Goal: Task Accomplishment & Management: Complete application form

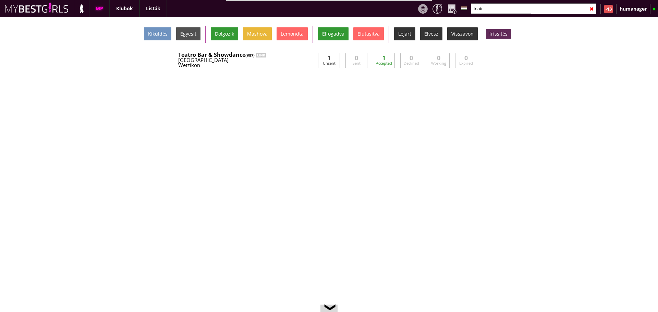
scroll to position [0, 2849]
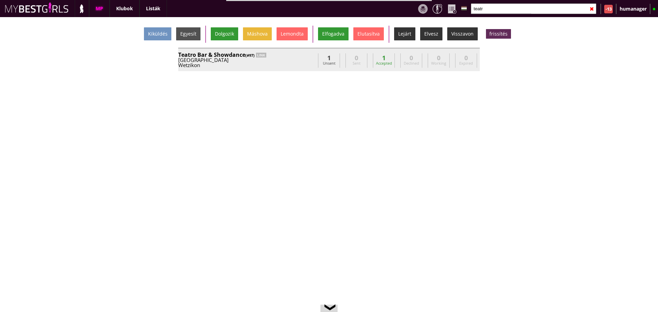
type input "teatr"
click at [299, 63] on div "Wetzikon" at bounding box center [246, 65] width 137 height 5
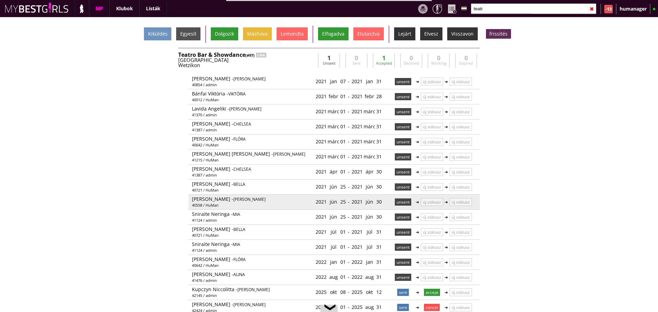
scroll to position [20, 0]
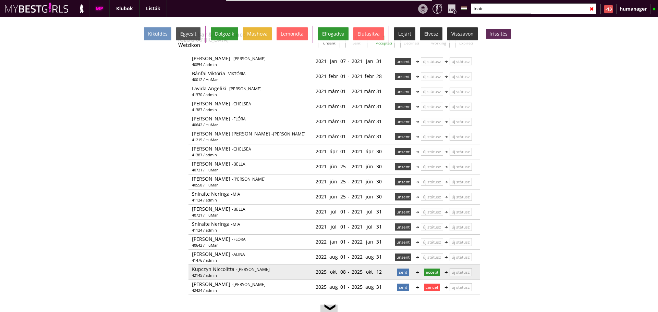
click at [427, 273] on p "accept" at bounding box center [432, 272] width 16 height 7
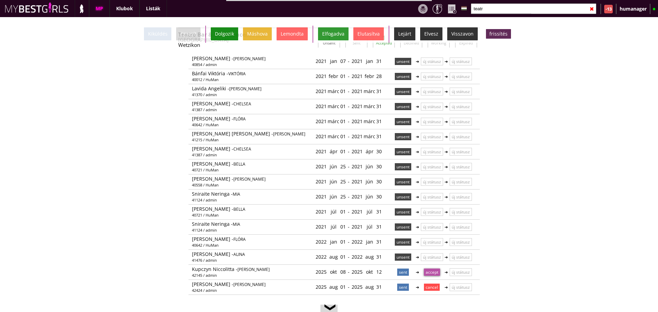
click at [226, 29] on div "Dolgozik" at bounding box center [224, 33] width 27 height 13
click at [490, 7] on input "teatr" at bounding box center [533, 8] width 125 height 11
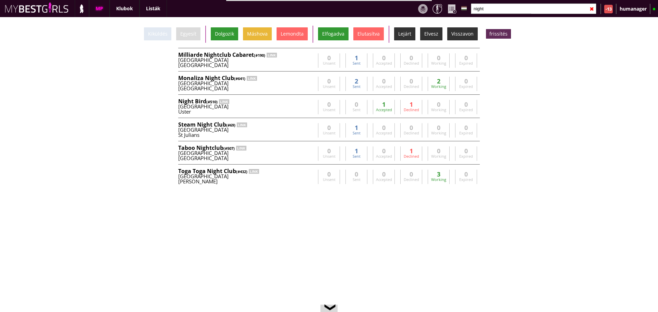
scroll to position [0, 0]
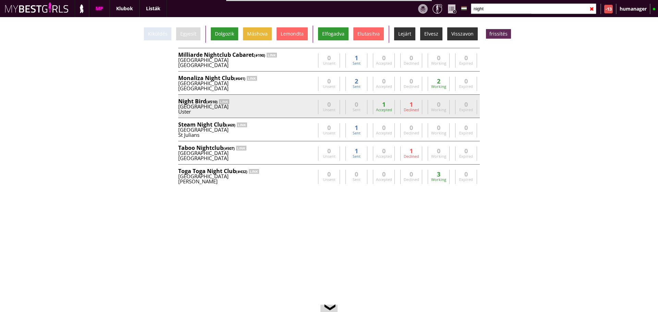
click at [278, 112] on div "Uster" at bounding box center [246, 111] width 137 height 5
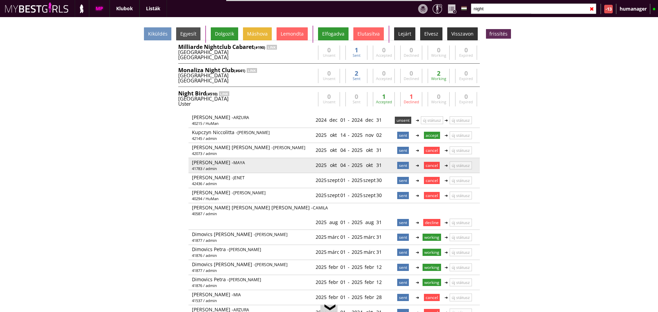
scroll to position [7, 0]
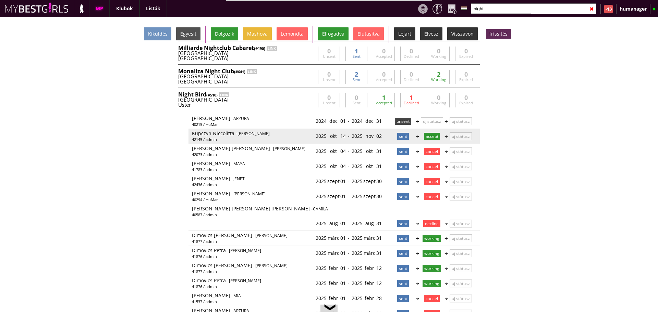
click at [435, 135] on p "accept" at bounding box center [432, 136] width 16 height 7
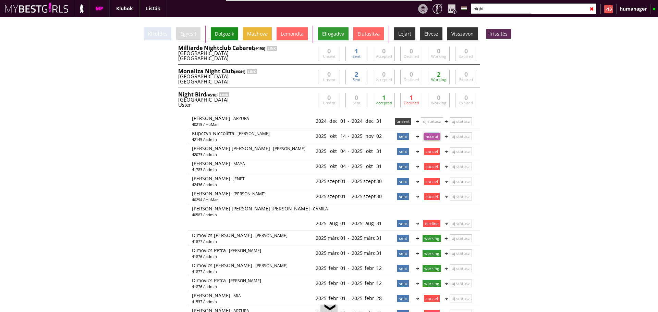
click at [228, 37] on div "Dolgozik" at bounding box center [224, 33] width 27 height 13
click at [492, 11] on input "night" at bounding box center [533, 8] width 125 height 11
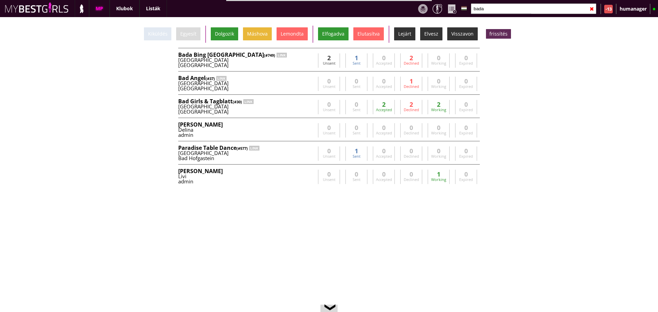
scroll to position [0, 0]
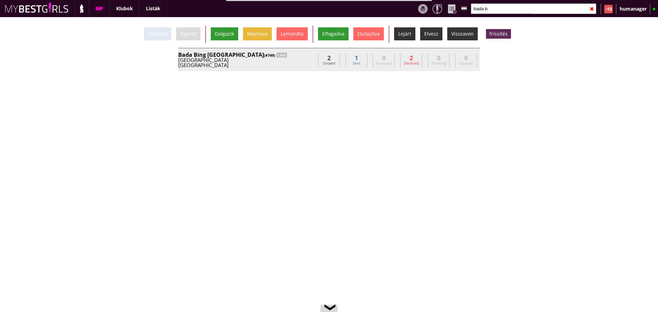
click at [286, 66] on div "[GEOGRAPHIC_DATA]" at bounding box center [246, 65] width 137 height 5
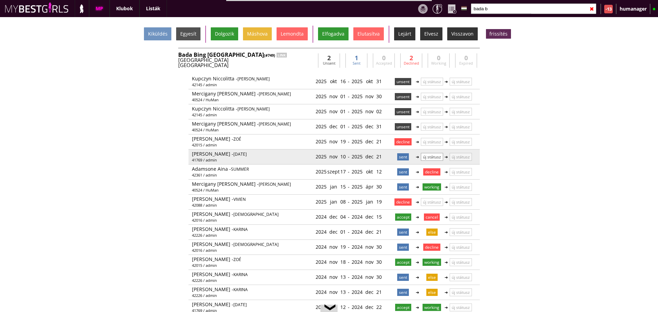
click at [427, 159] on p "új státusz" at bounding box center [432, 157] width 22 height 8
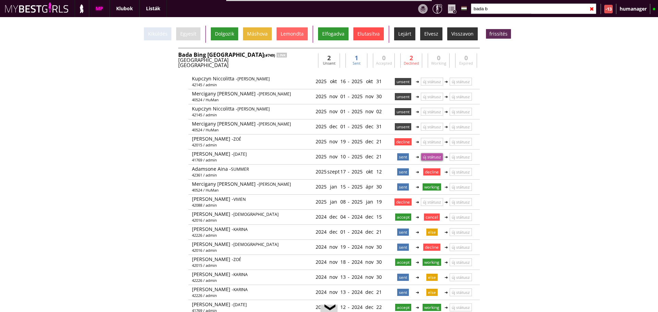
click at [364, 37] on div "Elutasítva" at bounding box center [368, 33] width 30 height 13
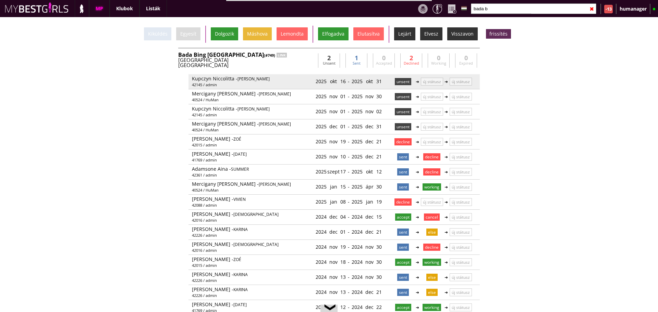
click at [401, 82] on p "unsent" at bounding box center [403, 81] width 16 height 7
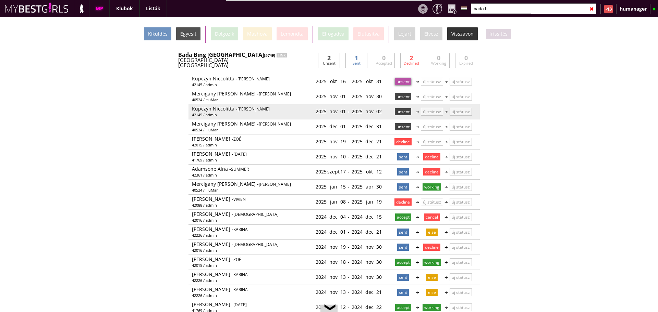
click at [401, 112] on p "unsent" at bounding box center [403, 111] width 16 height 7
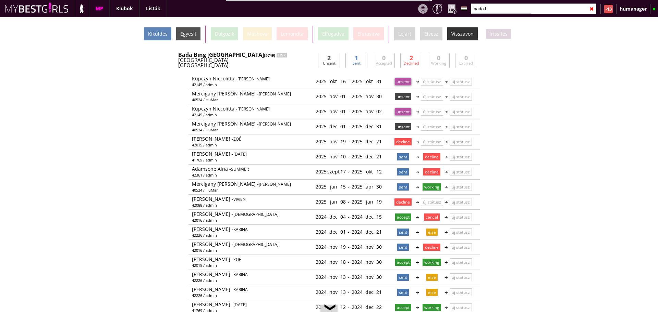
click at [158, 35] on div "Kiküldés" at bounding box center [157, 33] width 27 height 13
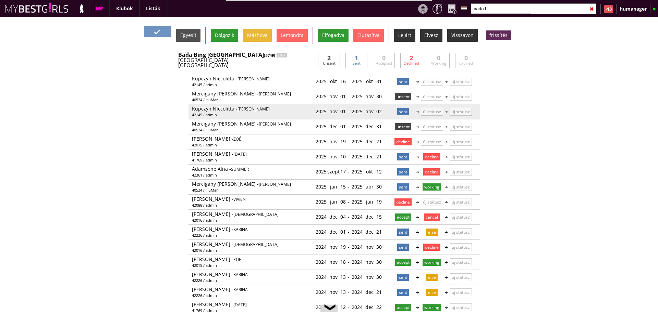
click at [399, 113] on p "sent" at bounding box center [403, 111] width 12 height 7
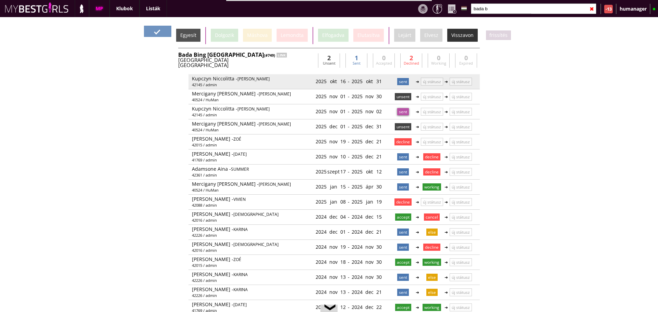
click at [397, 79] on p "sent" at bounding box center [403, 81] width 12 height 7
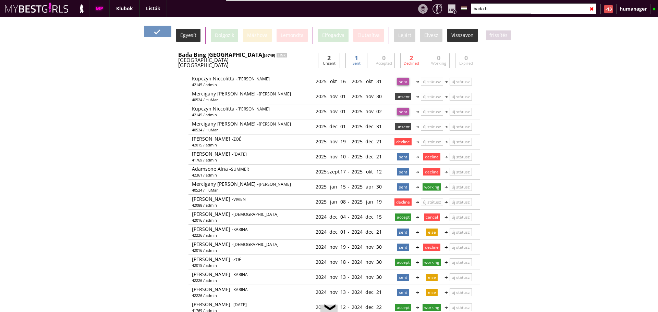
click at [192, 41] on div "Egyesít" at bounding box center [188, 35] width 24 height 13
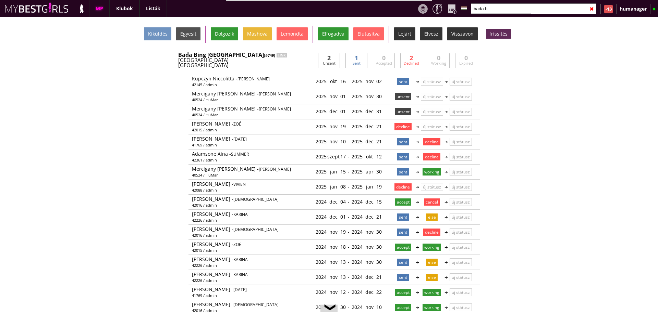
click at [499, 11] on input "bada b" at bounding box center [533, 8] width 125 height 11
type input "b"
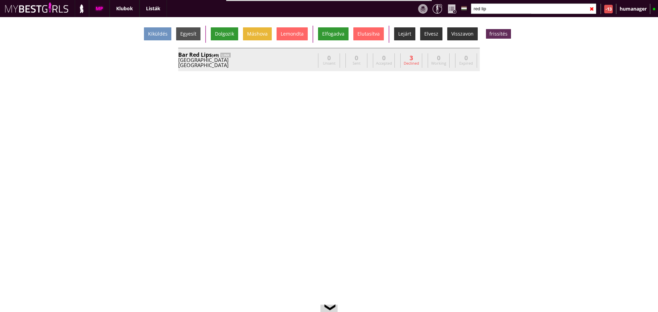
type input "red lip"
click at [290, 61] on div "[GEOGRAPHIC_DATA]" at bounding box center [246, 60] width 137 height 5
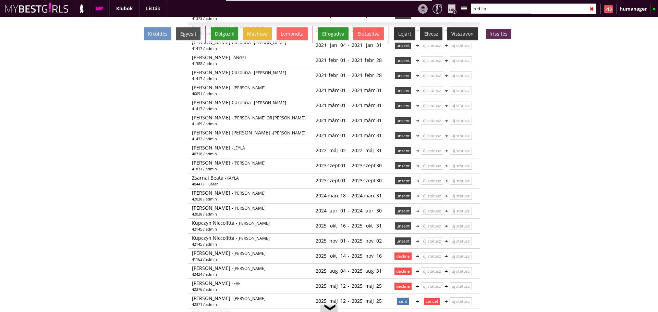
scroll to position [217, 0]
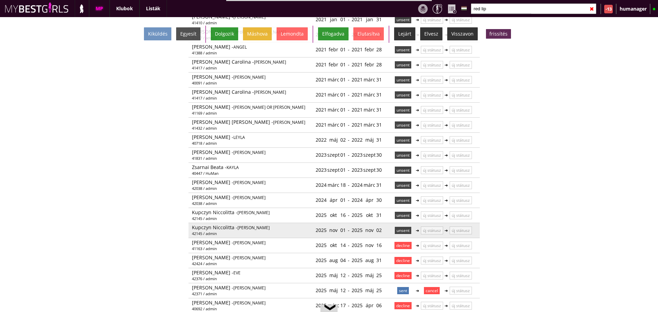
click at [396, 227] on p "unsent" at bounding box center [403, 230] width 16 height 7
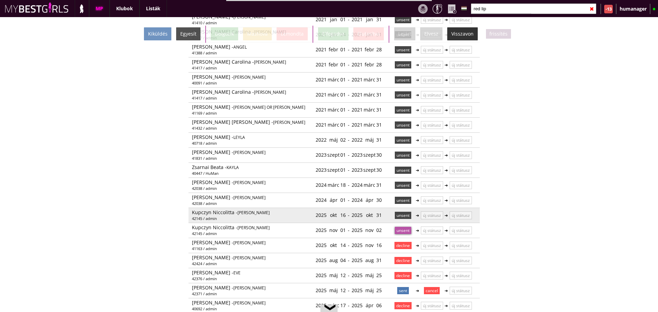
click at [398, 212] on p "unsent" at bounding box center [403, 215] width 16 height 7
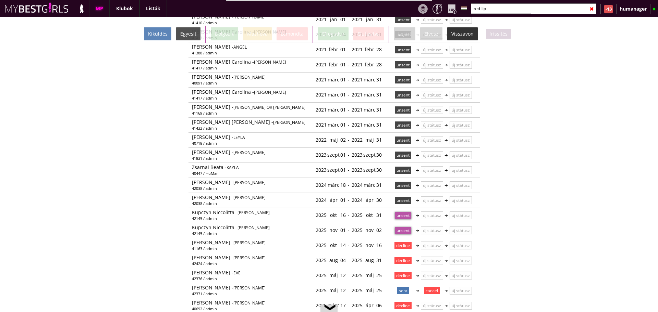
click at [160, 33] on div "Kiküldés" at bounding box center [157, 33] width 27 height 13
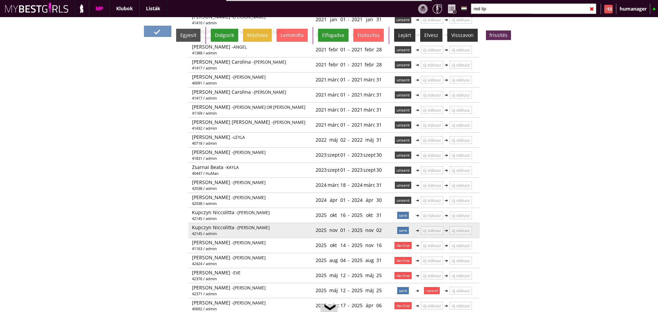
click at [400, 227] on p "sent" at bounding box center [403, 230] width 12 height 7
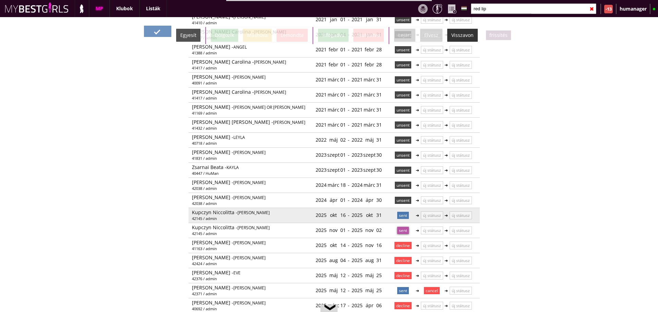
click at [399, 212] on p "sent" at bounding box center [403, 215] width 12 height 7
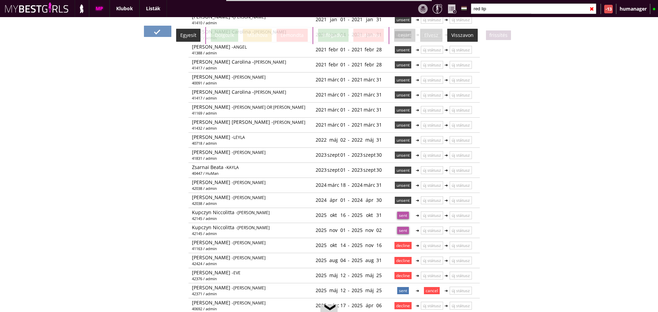
click at [188, 30] on div "Egyesít" at bounding box center [188, 35] width 24 height 13
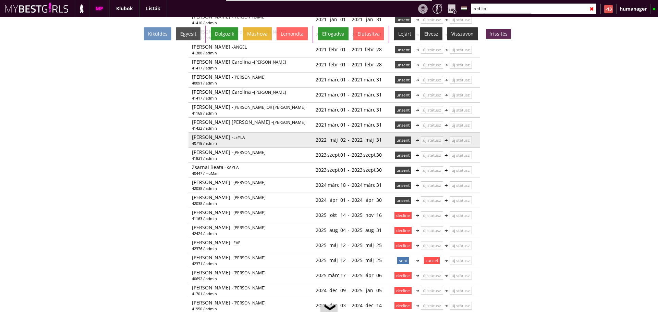
scroll to position [0, 0]
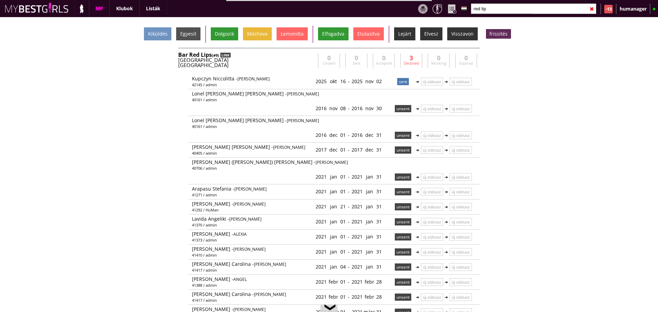
click at [230, 53] on div "LINK" at bounding box center [225, 55] width 10 height 5
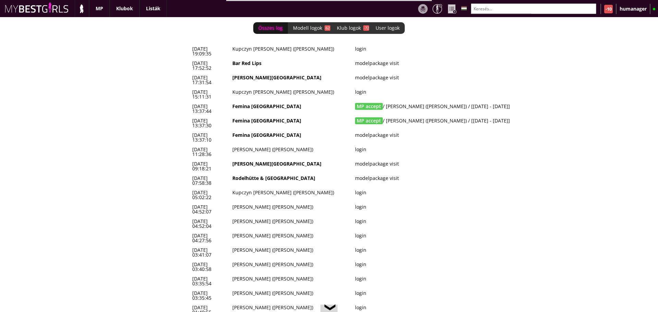
scroll to position [0, 2849]
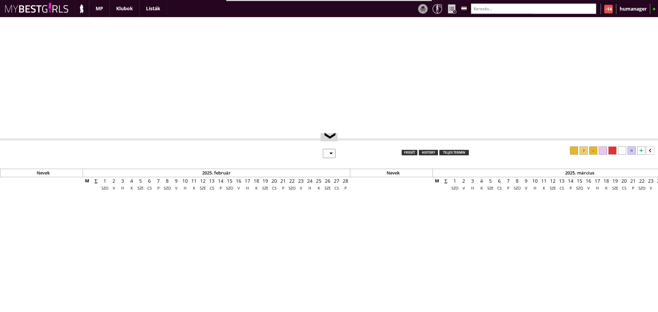
select select "0"
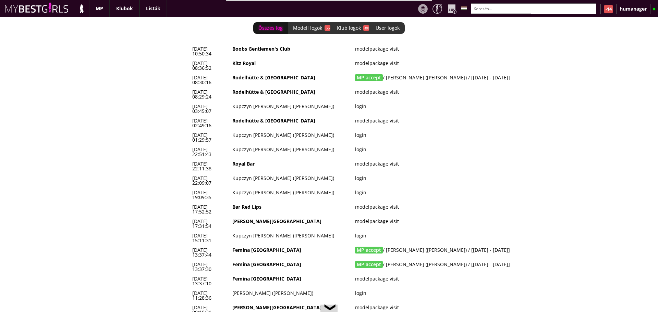
scroll to position [0, 2858]
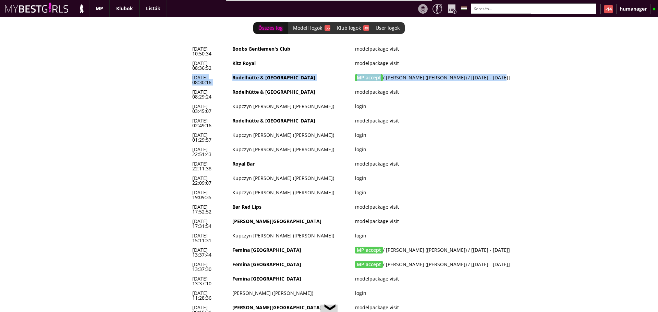
drag, startPoint x: 492, startPoint y: 68, endPoint x: 190, endPoint y: 71, distance: 302.1
click at [190, 73] on tr "2025-10-15 08:30:16 Rodelhütte & Hasenhütte MP accept / Tornai Alma (Alma) / [2…" at bounding box center [375, 80] width 370 height 14
copy tr "2025-10-15 08:30:16 Rodelhütte & Hasenhütte MP accept / Tornai Alma (Alma) / [2…"
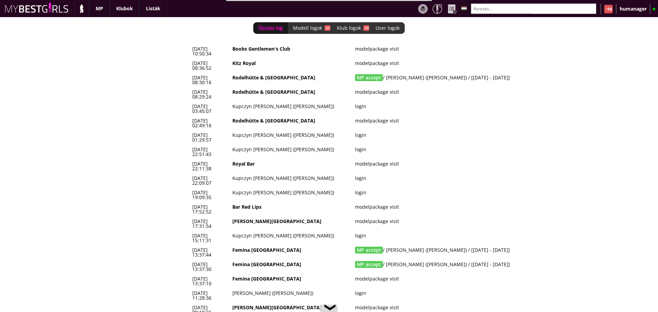
click at [371, 188] on td "login" at bounding box center [455, 195] width 207 height 14
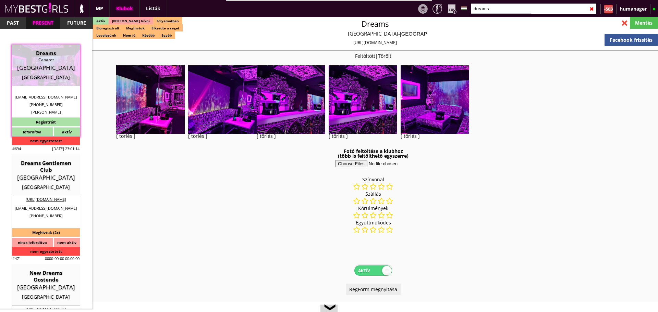
select select "reg"
select select "0"
select select "weekly"
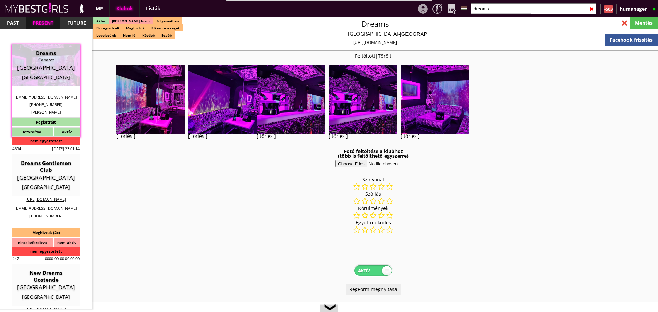
select select "weekly"
click at [484, 12] on input "dreams" at bounding box center [533, 8] width 125 height 11
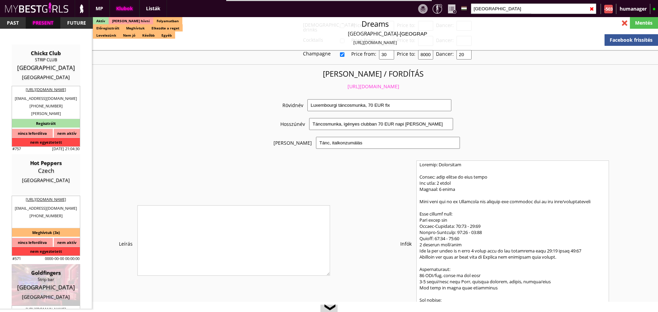
scroll to position [65, 0]
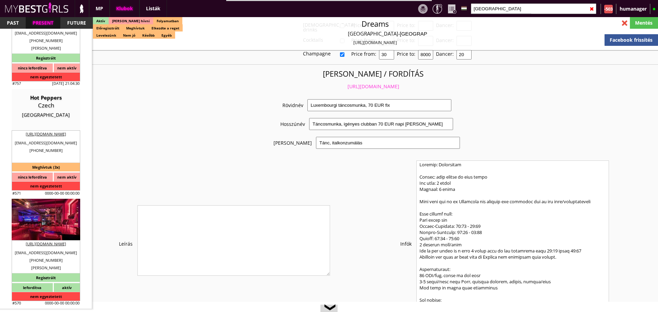
type input "prague"
click at [51, 205] on div "Goldfingers" at bounding box center [46, 207] width 58 height 7
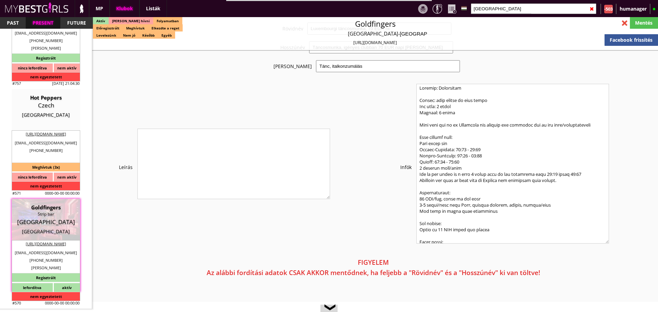
type input "[GEOGRAPHIC_DATA]"
checkbox input "false"
type textarea "Addland s.r.o. CZ27253589 16000 Prague Synkovska 1327/6 2022.08.18. Babych Mari…"
select select "dancers@goldfingersprague.com"
type input "15.00"
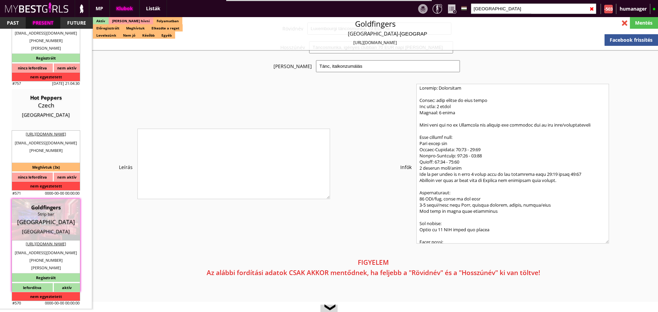
type input "EUR"
type input "Goldfingers"
type input "Strip bar"
type input "11000"
type input "Václavské náměstí 5"
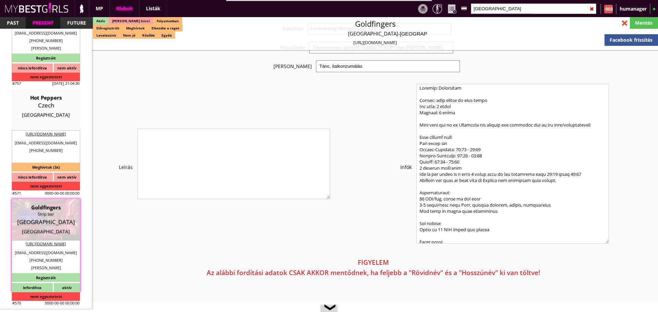
type input "420"
type input "737523701"
type input "+420 737 523 701"
type input "dancers@goldfingersprague.com"
type input "http://www.goldfingers.cz"
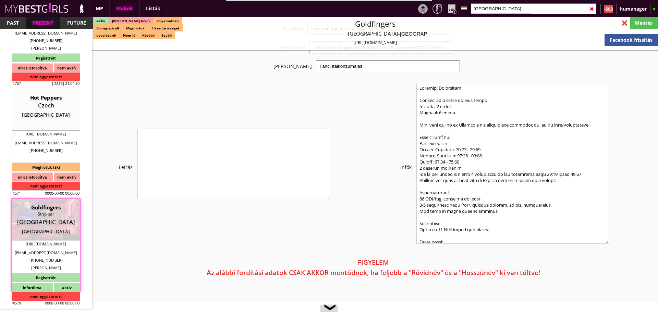
type textarea "Concord Outsourcing s.r.o. CZ24684686 18600 Prague Rohanské nábřeží 671/15"
type input "Concord Outsourcing s.r.o."
type input "CZ24684686"
type input "18600"
type input "[GEOGRAPHIC_DATA]"
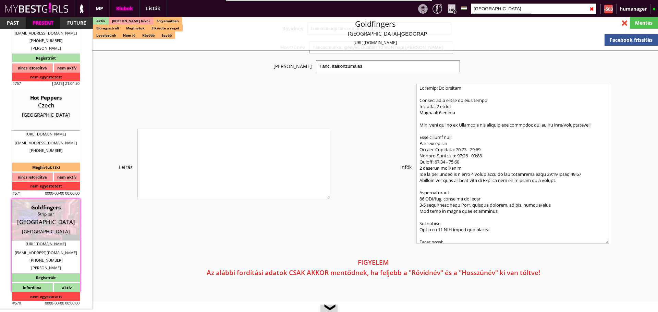
type input "Rohanské nábřeží 671/15"
type input "Tomáš"
type input "Ptáček"
type input "420"
type input "737523701"
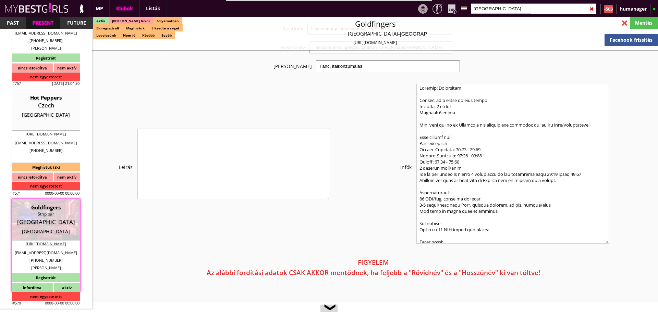
type input "info@goldfingersprague.com"
type input "[PERSON_NAME]"
type input "Tikhomirova"
type input "420"
type input "737523701"
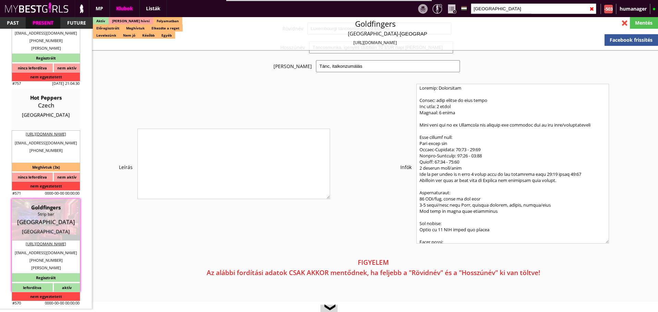
type input "elena@goldfingersprague.com"
type input "35"
type input "20"
type input "12"
select select "months"
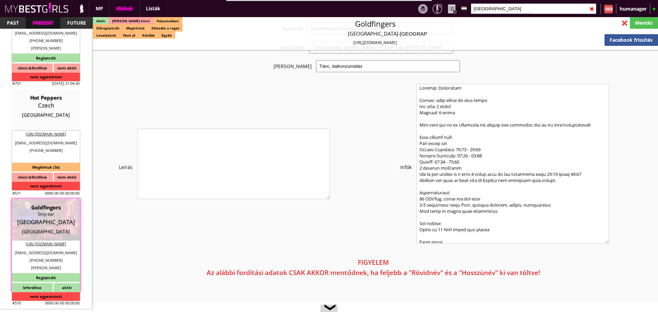
type input "1"
select select "months"
type input "24.00"
type input "3-4"
checkbox input "true"
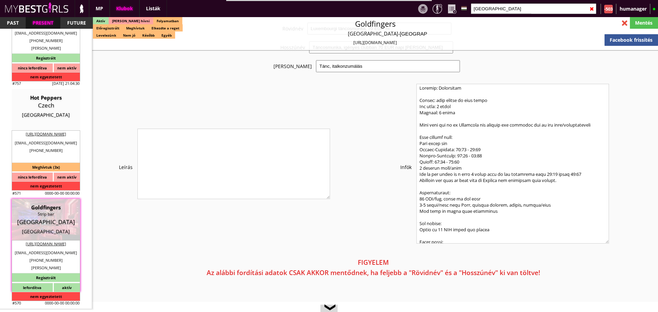
checkbox input "true"
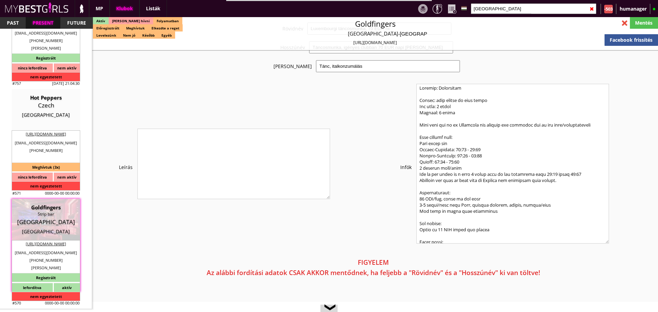
checkbox input "true"
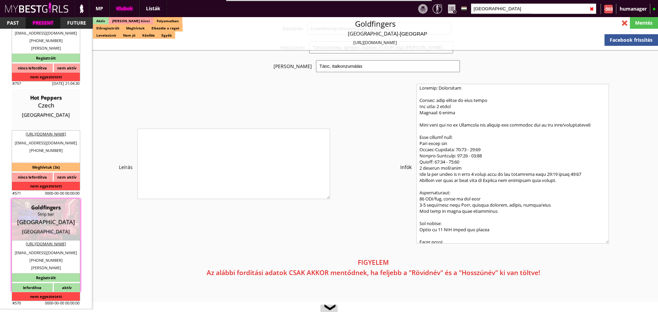
checkbox input "true"
type input "5"
checkbox input "false"
checkbox input "true"
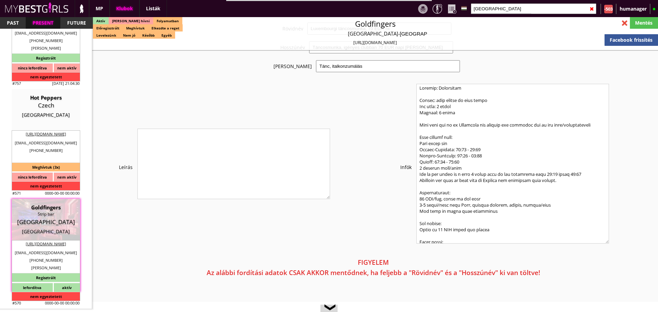
type input "4"
type input "2"
type input "1200"
type input "32.00"
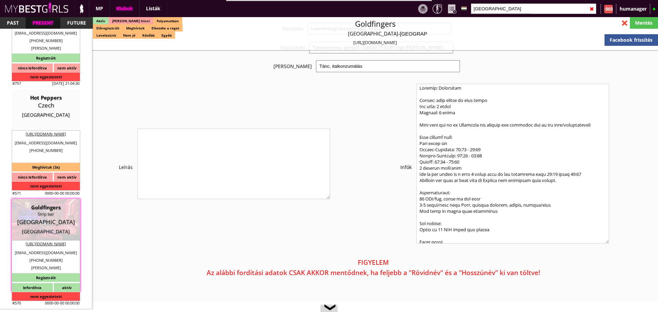
select select "weekly"
checkbox input "true"
type input "100%"
type input "Euro, Dollars, CZK"
checkbox input "true"
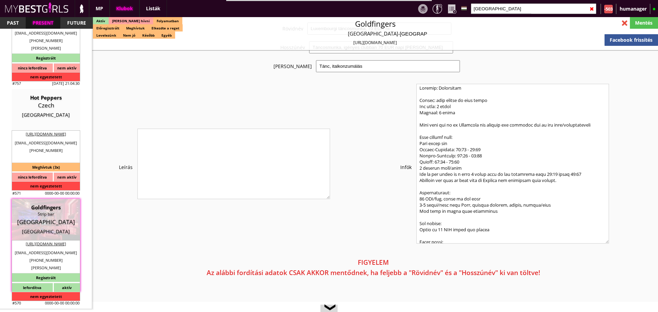
type input "100%"
type input "GOLDFINGERS dollar"
checkbox input "true"
type input "80"
type input "43"
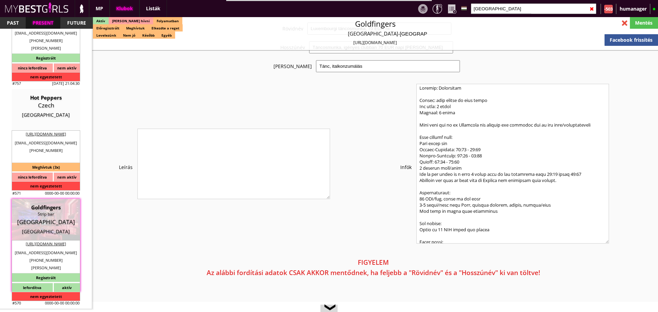
checkbox input "false"
checkbox input "true"
type input "60"
type input "33"
checkbox input "true"
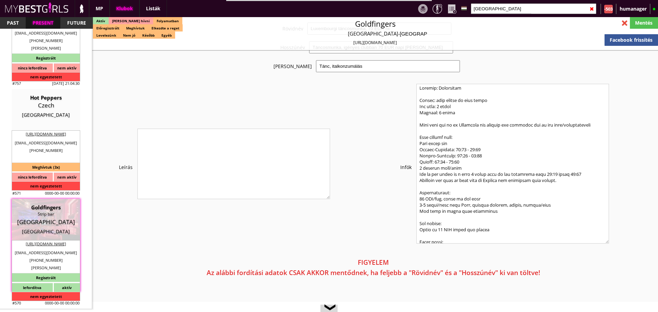
type input "20"
type input "160"
type input "25"
checkbox input "true"
type input "40"
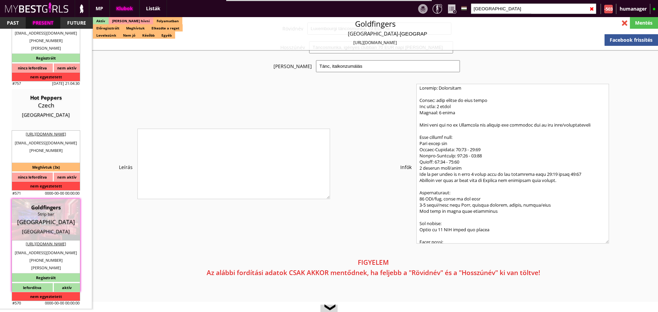
type input "40"
type input "25"
checkbox input "true"
type input "400"
type input "1200"
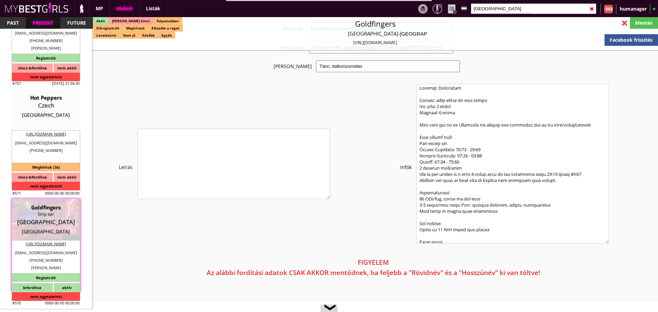
type input "25"
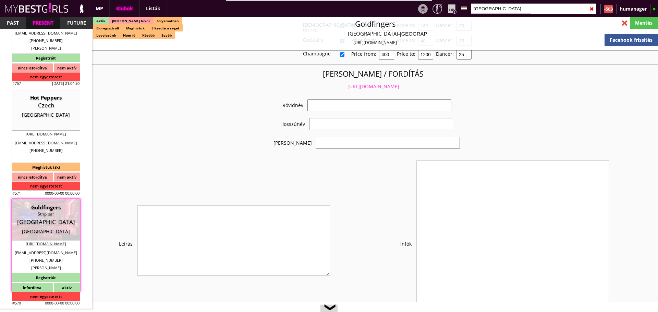
checkbox input "true"
type input "Prominens table dance club Prága városában"
type input "Rád is vár Csehország, Prága - Magas kereset!"
type input "Színpadi tánc, ital konzumálás, privát tánc"
type textarea "Country: Czech Republic Club type: Strip club Duration of stay:1 month minimum …"
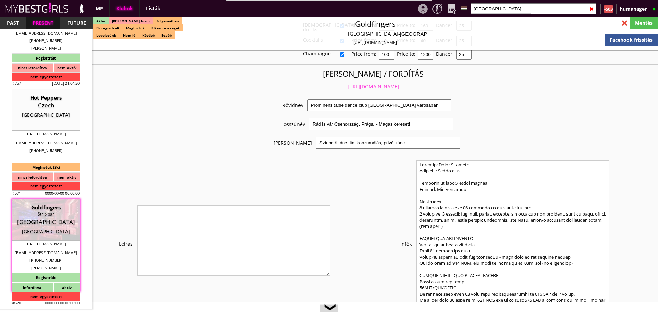
scroll to position [1373, 0]
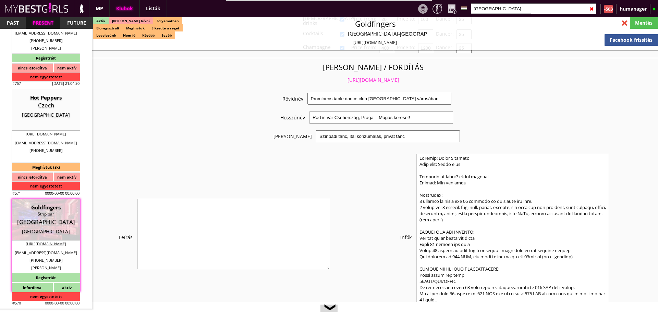
click at [374, 77] on link "https://mybestgirls.com/prominens-table-dance-club-praga-varosaban" at bounding box center [373, 80] width 52 height 7
click at [499, 7] on input "prague" at bounding box center [533, 8] width 125 height 11
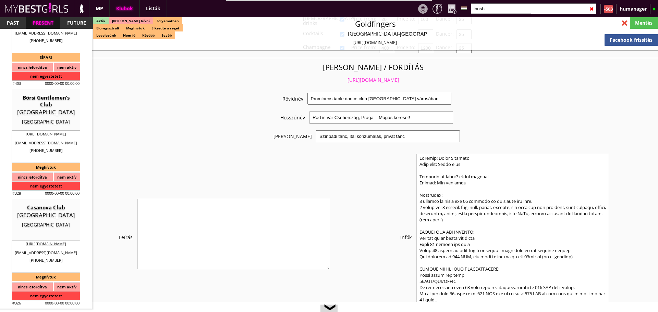
scroll to position [505, 0]
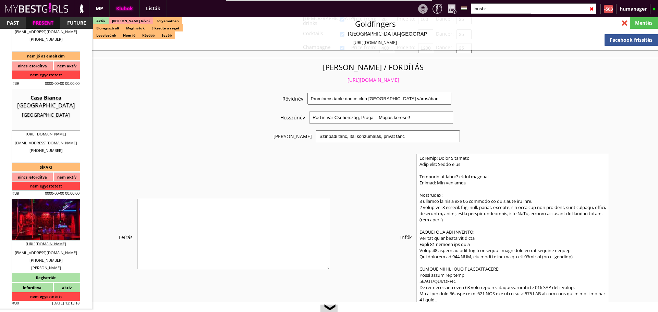
type input "innsbr"
click at [35, 223] on div "[GEOGRAPHIC_DATA]" at bounding box center [46, 222] width 58 height 7
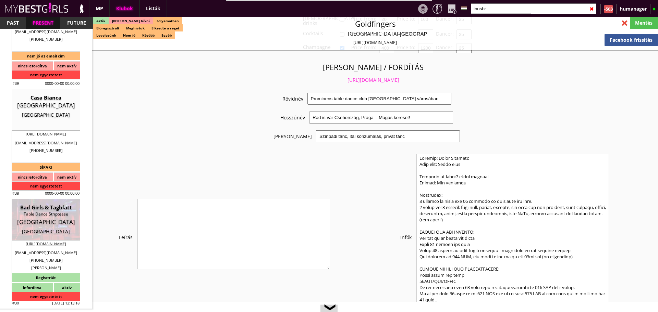
type input "[GEOGRAPHIC_DATA]"
checkbox input "false"
type textarea "Klub neve: Tagblatt Klub címe: Salurner Str. 15, 6020 Innsbruck, Ausztria Száll…"
type input "15.00"
type input "EUR"
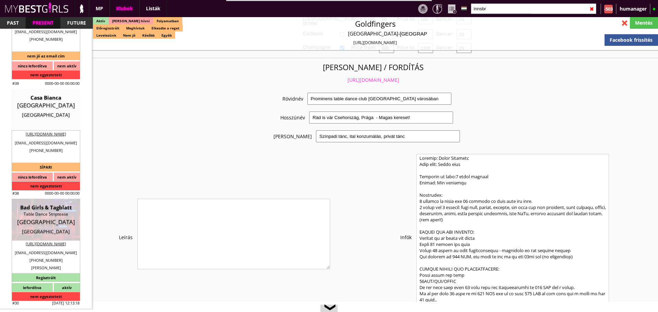
type input "Bad Girls & Tagblatt"
type input "Table Dance Striptease"
type input "6020"
type input "Viaduktbogen 41"
type input "43"
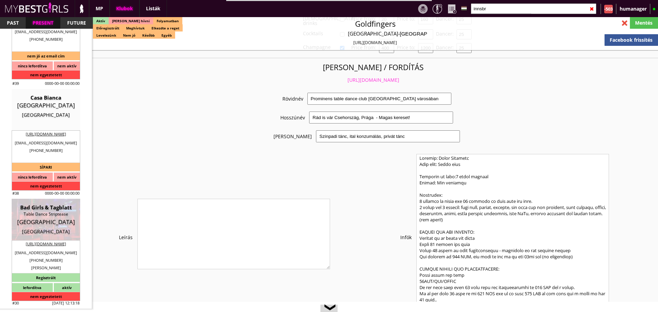
type input "69917077580"
type input "badgirlsibk@gmail.com"
type input "http://tabledance.tirol/wordpress/"
type textarea "Grießer Daniel Erwin ATU65940039 6020 Innsbruck Reichenauer Straße 88/11"
type input "Grießer Daniel Erwin"
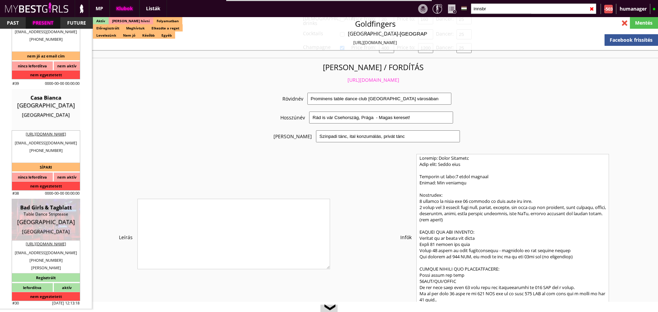
type input "ATU65940039"
type input "6020"
type input "[GEOGRAPHIC_DATA]"
type input "Reichenauer Straße 88/11"
type input "Daniel"
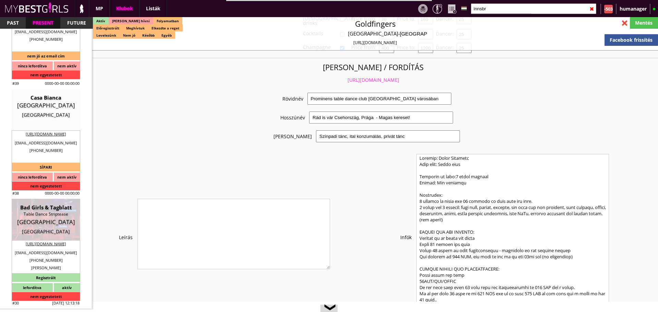
type input "Griesser"
type input "43"
type input "69917077580"
type input "griesserdaniel@yahoo.com"
type input "badgirlsibk@gmail.com"
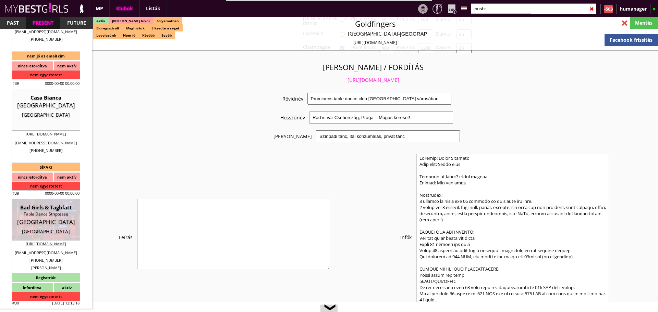
type input "5"
type input "2"
select select "weeks"
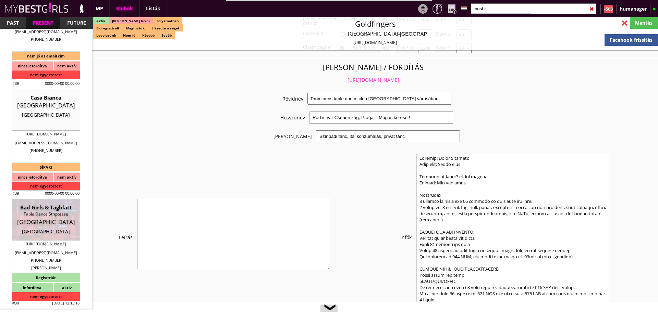
select select "flat"
select select "1"
type input "0.00"
type input "3-4"
checkbox input "true"
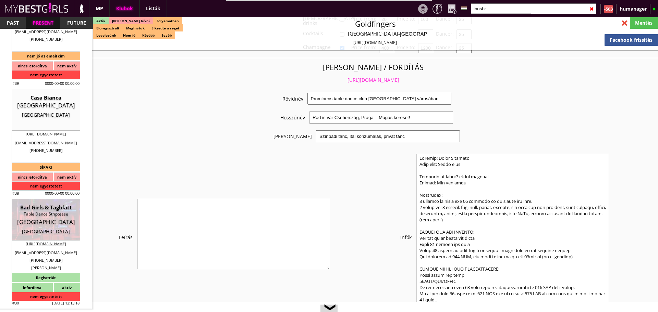
checkbox input "true"
checkbox input "false"
checkbox input "true"
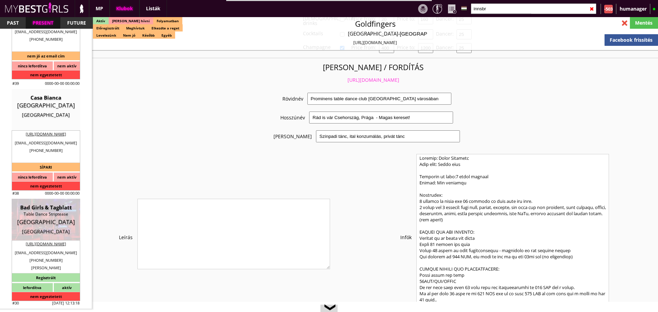
checkbox input "true"
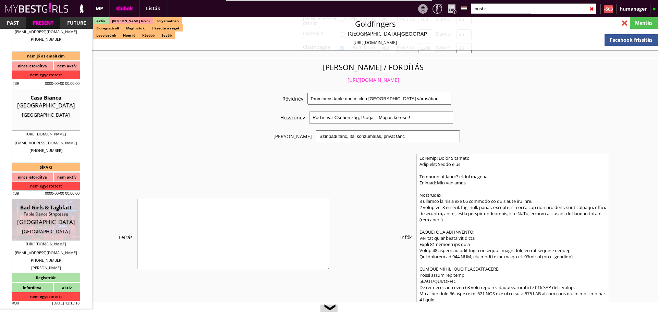
checkbox input "false"
type input "6"
checkbox input "true"
checkbox input "false"
type input "6"
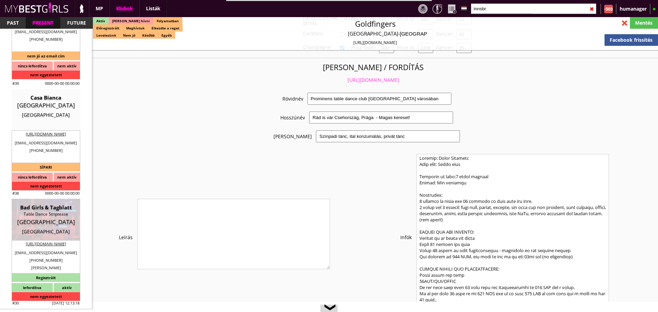
type input "2"
type input "400"
type input "30.00"
type input "0.00"
select select "daily"
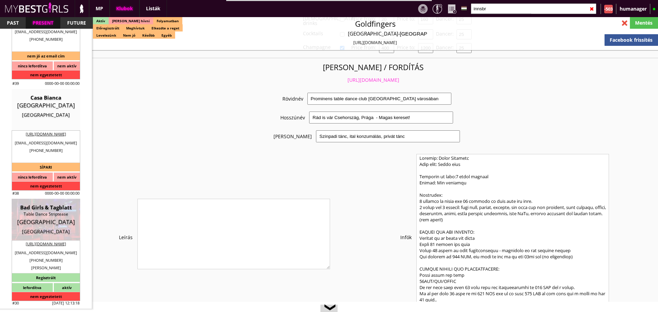
select select "daily"
checkbox input "true"
type input "100%"
type input "2 Euro: 1 báré 1 a táncosé"
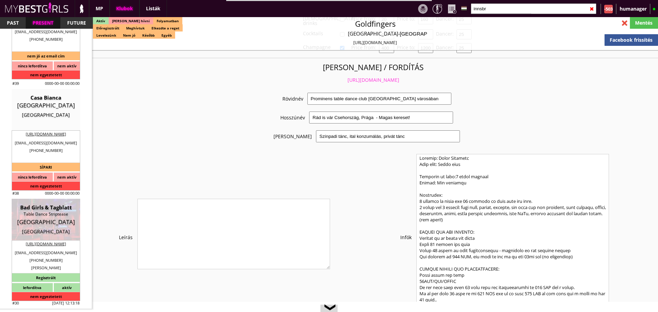
checkbox input "true"
type input "50%"
checkbox input "false"
checkbox input "true"
type input "50"
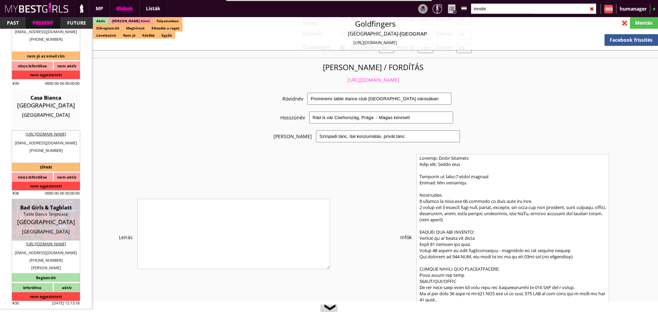
type input "50"
checkbox input "false"
checkbox input "true"
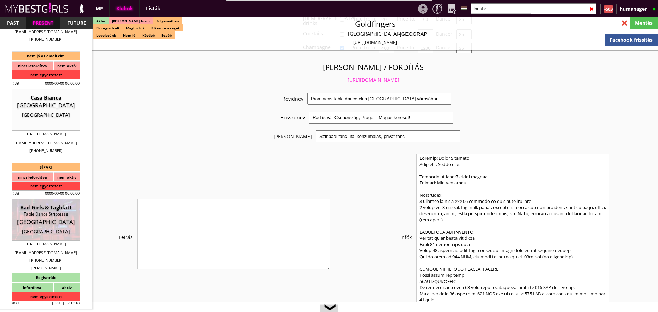
type input "20"
type input "620"
type input "17"
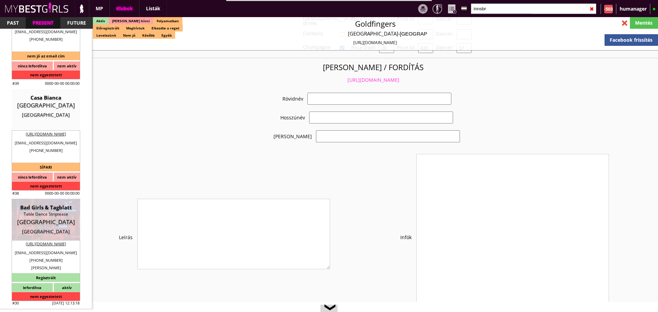
select select "griesserdaniel@yahoo.com"
checkbox input "true"
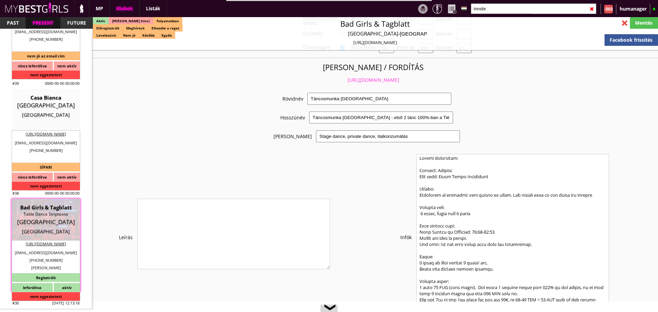
scroll to position [1367, 0]
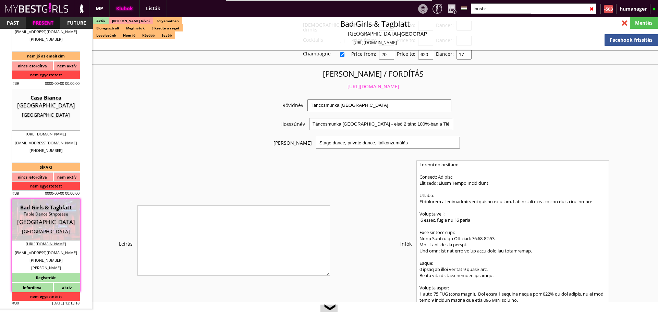
click at [359, 83] on link "https://mybestgirls.com/tancosmunka-ausztriaban--------" at bounding box center [373, 86] width 52 height 7
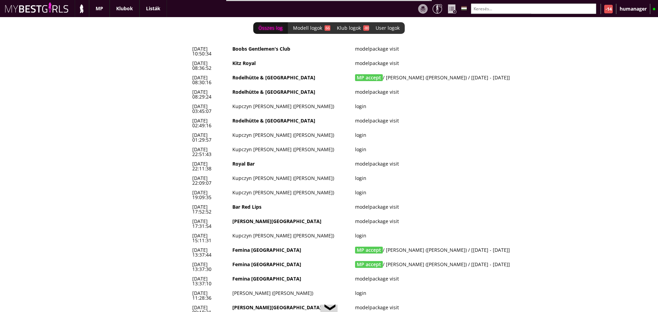
scroll to position [0, 2858]
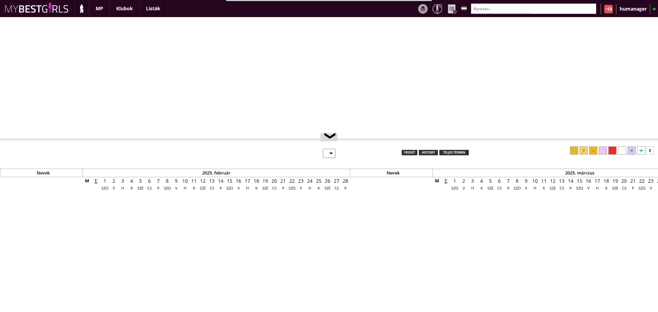
select select "0"
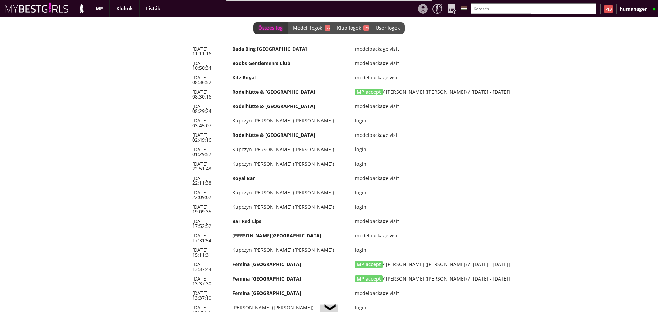
scroll to position [0, 2858]
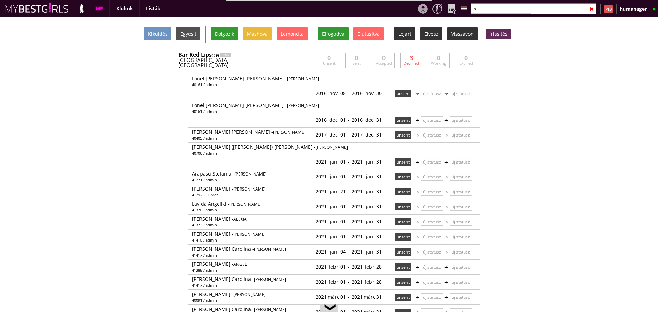
type input "r"
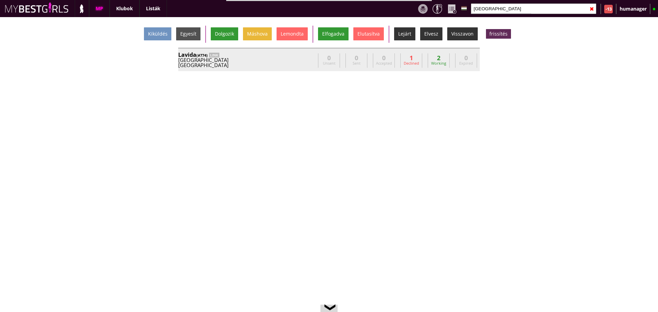
click at [279, 63] on div "[GEOGRAPHIC_DATA]" at bounding box center [246, 65] width 137 height 5
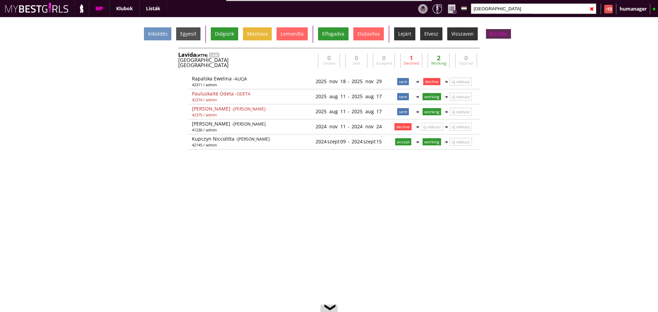
click at [487, 35] on div "frissítés" at bounding box center [498, 34] width 25 height 10
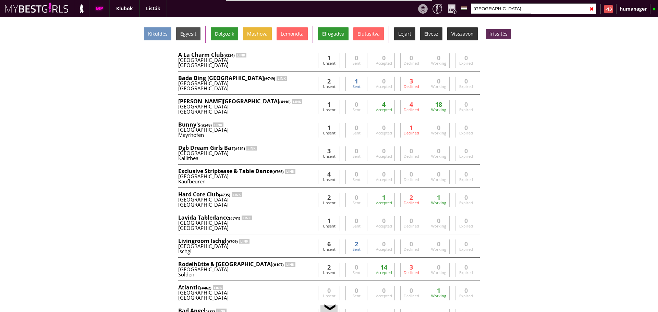
click at [499, 8] on input "[GEOGRAPHIC_DATA]" at bounding box center [533, 8] width 125 height 11
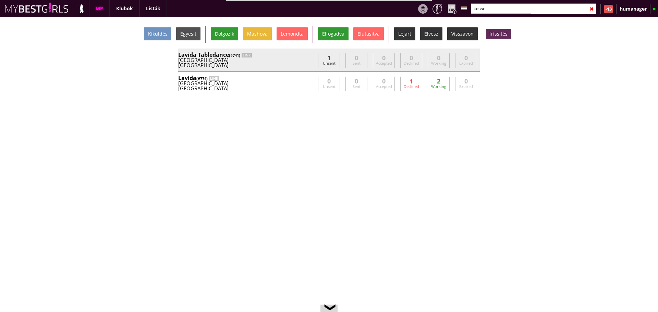
type input "kasse"
click at [295, 59] on div "[GEOGRAPHIC_DATA]" at bounding box center [246, 60] width 137 height 5
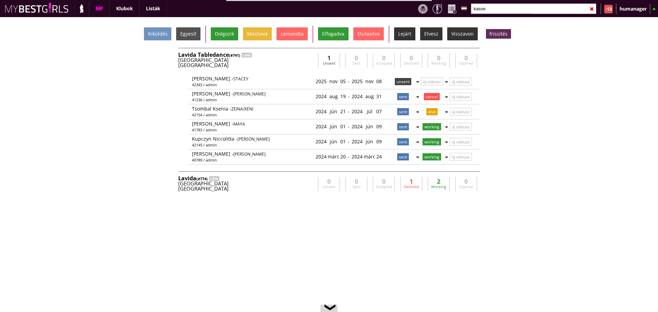
click at [290, 59] on div "[GEOGRAPHIC_DATA]" at bounding box center [246, 60] width 137 height 5
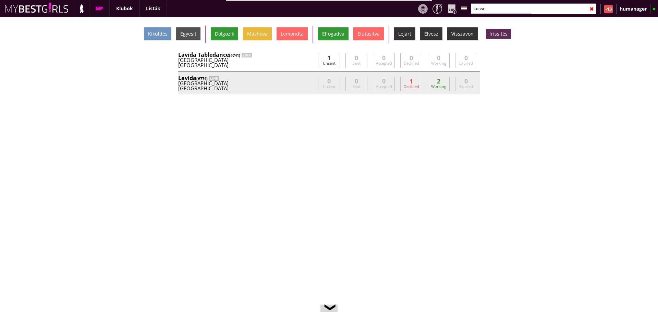
click at [286, 82] on div "[GEOGRAPHIC_DATA]" at bounding box center [246, 83] width 137 height 5
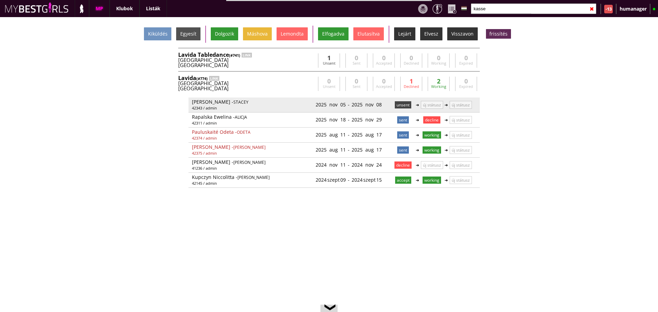
click at [395, 107] on p "unsent" at bounding box center [403, 104] width 16 height 7
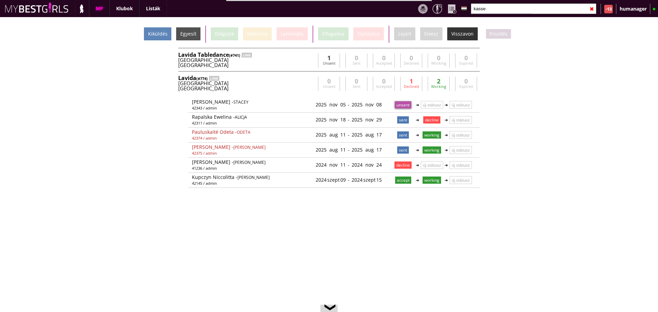
click at [168, 36] on div "Kiküldés" at bounding box center [157, 33] width 27 height 13
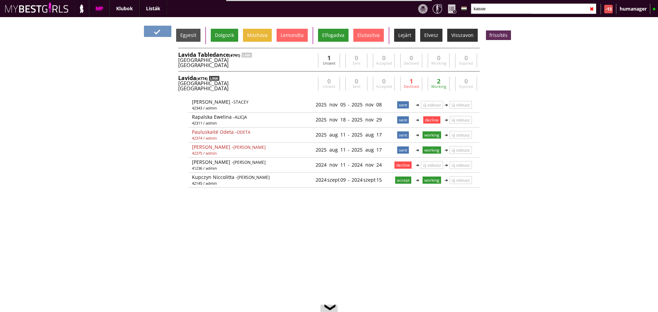
click at [213, 77] on div "LINK" at bounding box center [214, 78] width 10 height 5
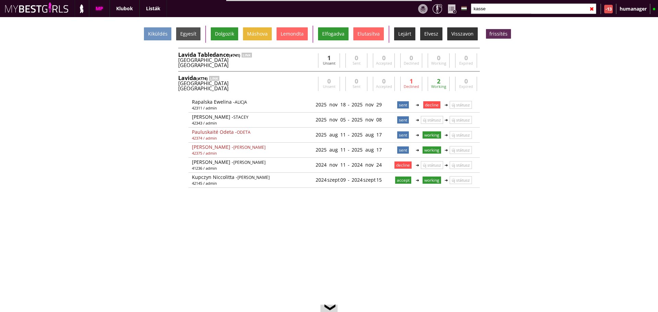
click at [290, 87] on div "[GEOGRAPHIC_DATA]" at bounding box center [246, 88] width 137 height 5
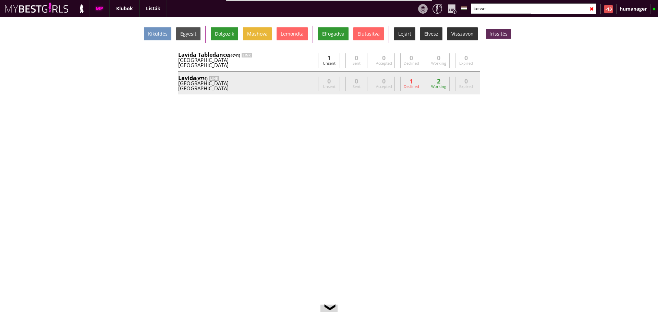
click at [290, 87] on div "[GEOGRAPHIC_DATA]" at bounding box center [246, 88] width 137 height 5
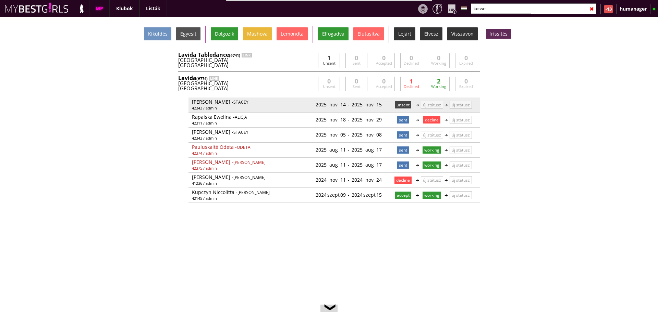
click at [395, 102] on p "unsent" at bounding box center [403, 104] width 16 height 7
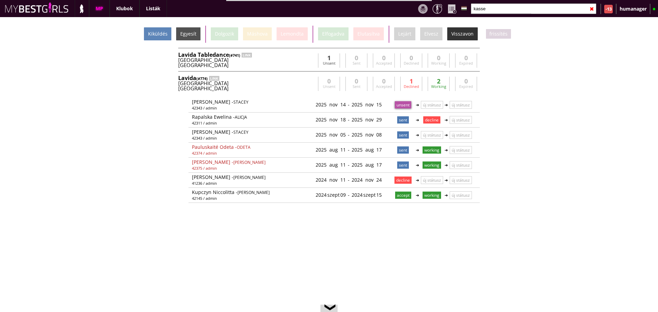
click at [159, 27] on div "Kiküldés" at bounding box center [157, 33] width 27 height 13
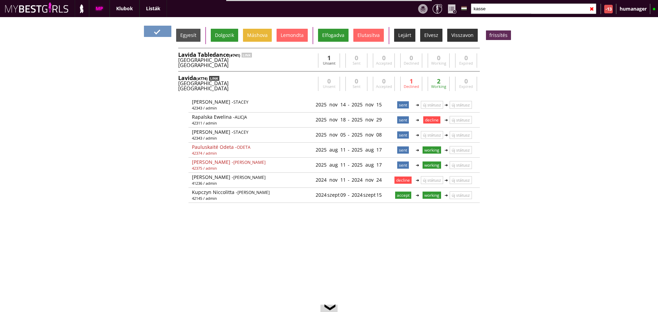
click at [213, 79] on div "LINK" at bounding box center [214, 78] width 10 height 5
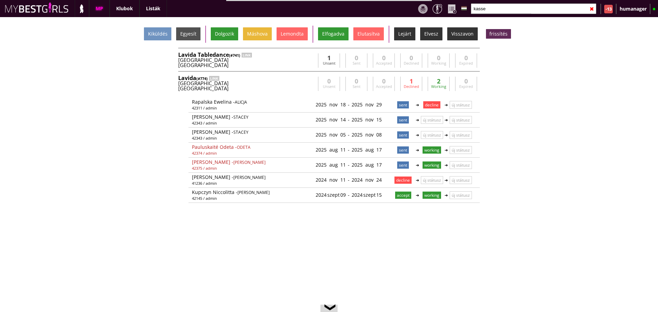
click at [269, 83] on div "[GEOGRAPHIC_DATA]" at bounding box center [246, 83] width 137 height 5
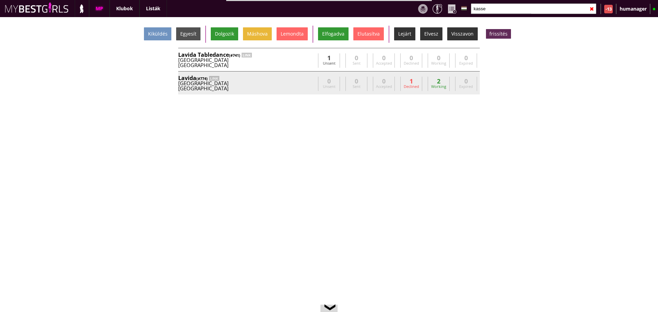
click at [269, 83] on div "[GEOGRAPHIC_DATA]" at bounding box center [246, 83] width 137 height 5
